Goal: Find specific page/section: Find specific page/section

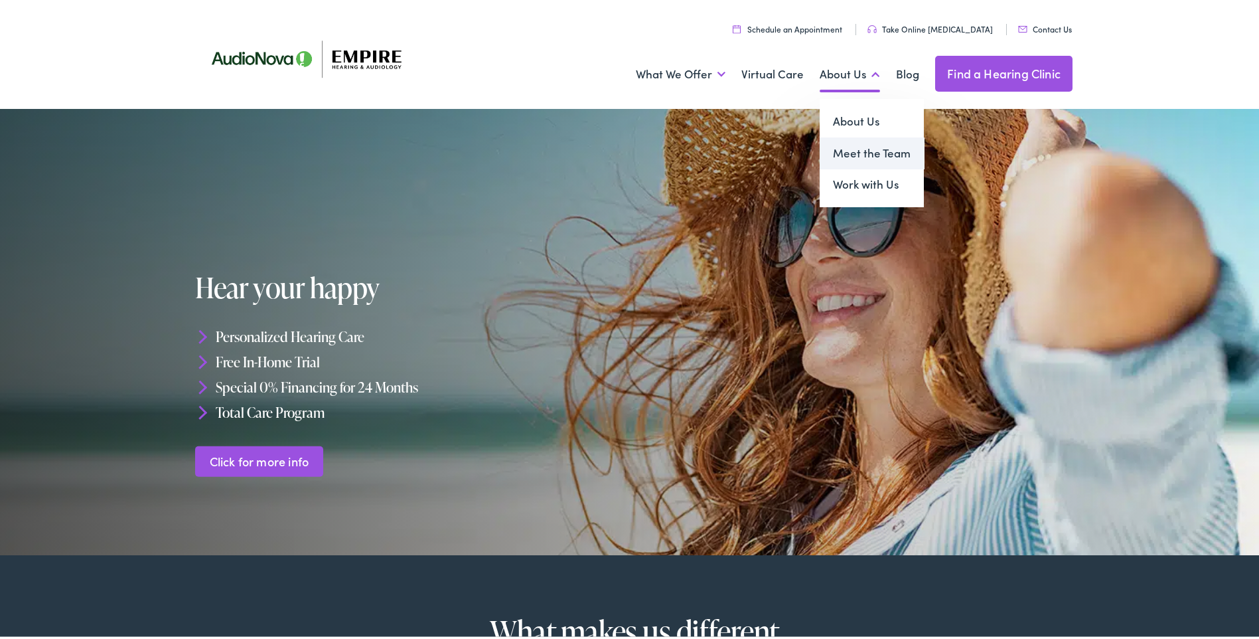
click at [852, 150] on link "Meet the Team" at bounding box center [872, 151] width 104 height 32
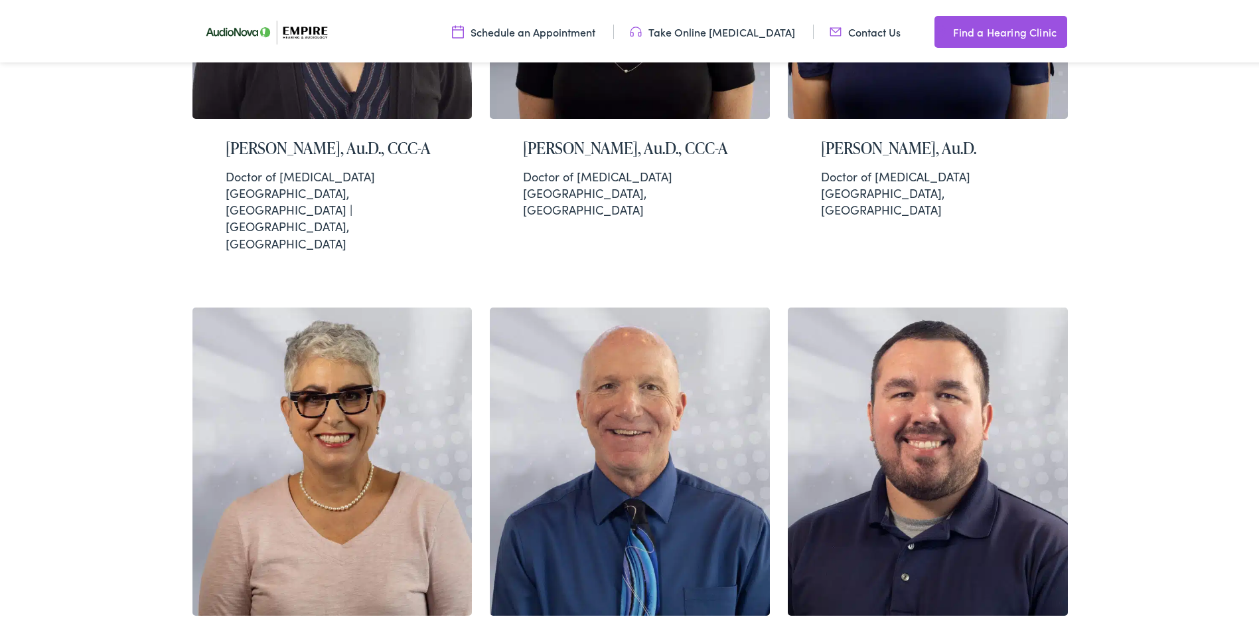
scroll to position [2655, 0]
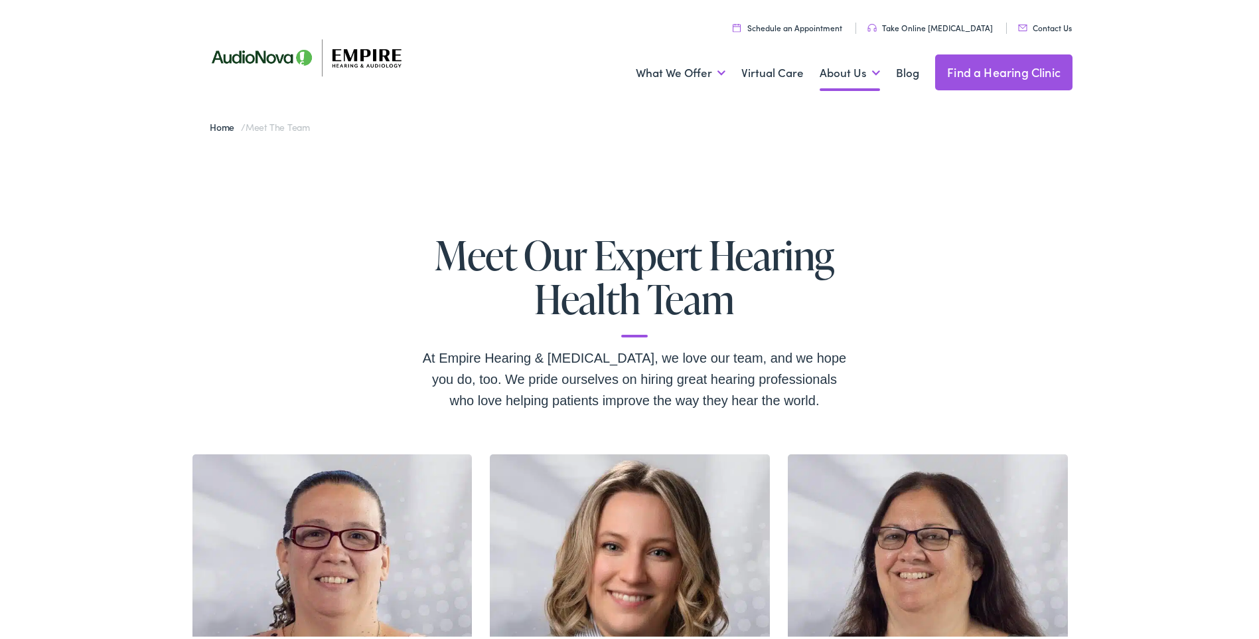
scroll to position [0, 0]
